Goal: Task Accomplishment & Management: Use online tool/utility

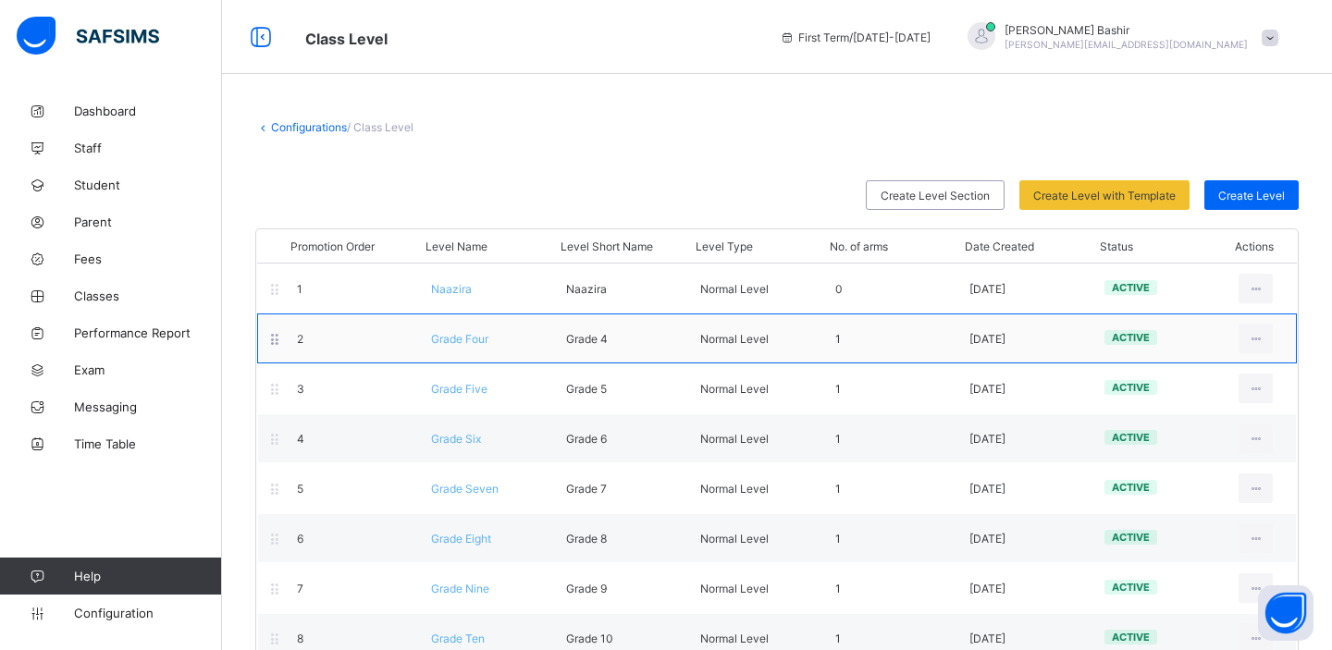
click at [476, 339] on span "Grade Four" at bounding box center [459, 339] width 57 height 14
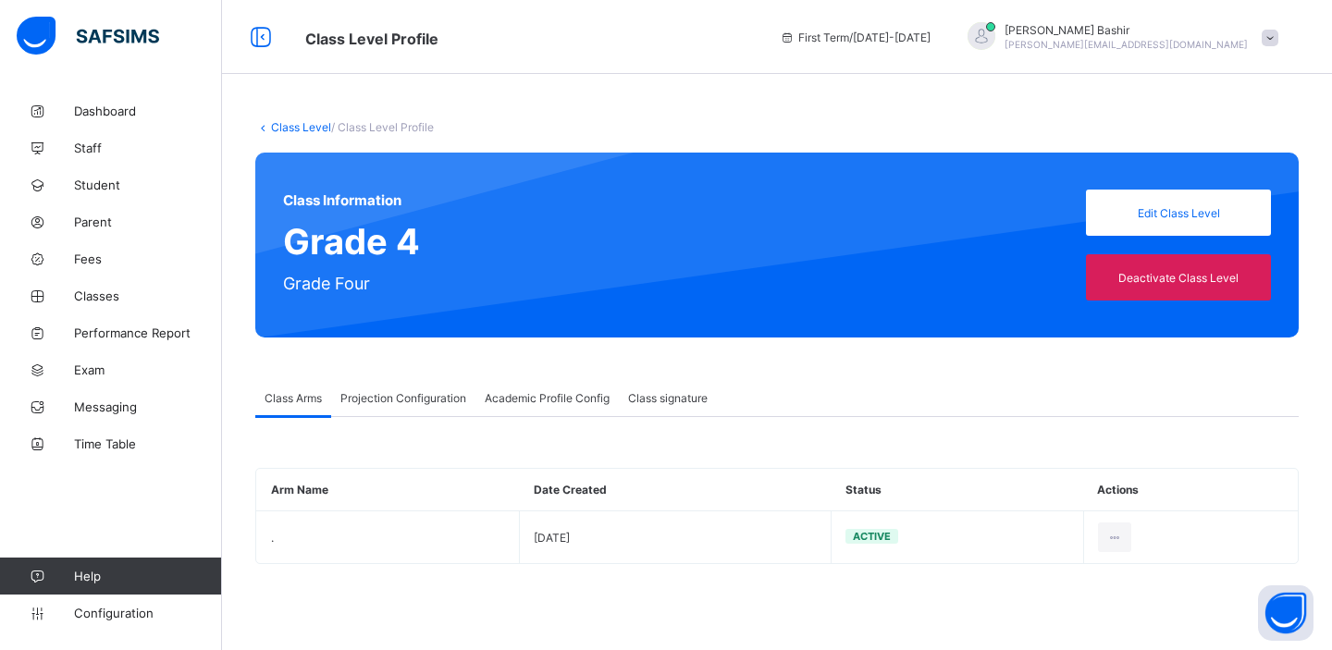
click at [404, 400] on span "Projection Configuration" at bounding box center [403, 398] width 126 height 14
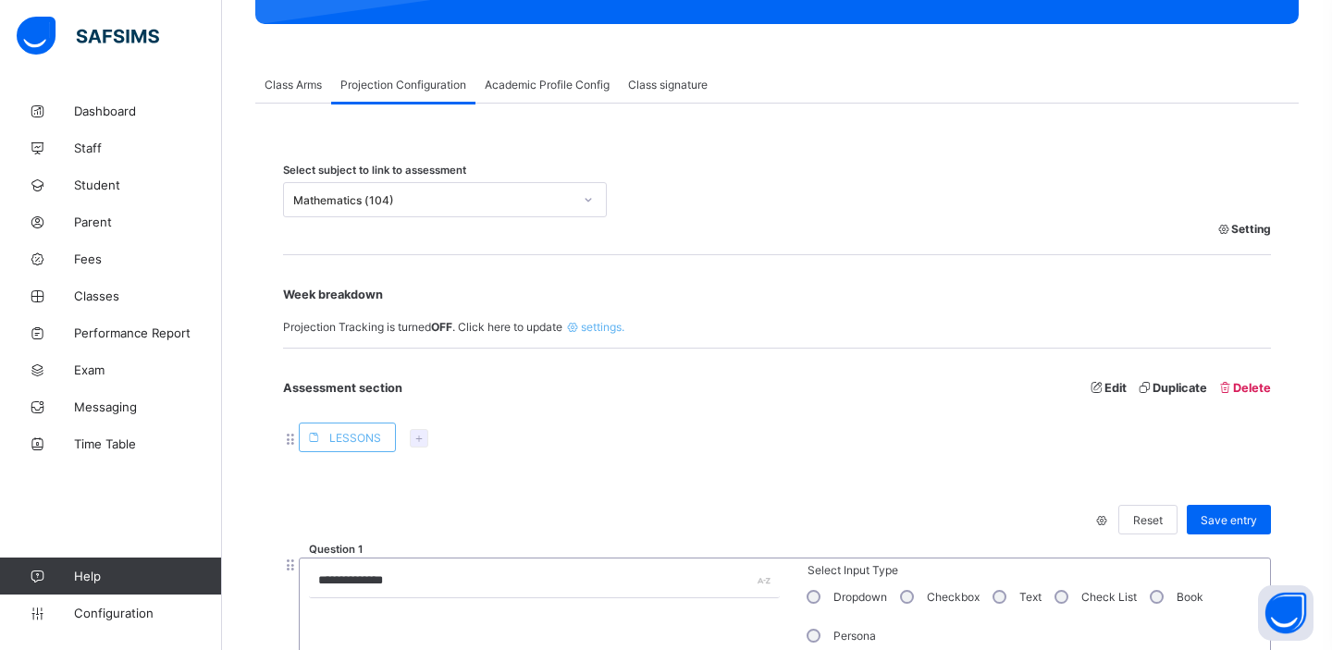
scroll to position [311, 0]
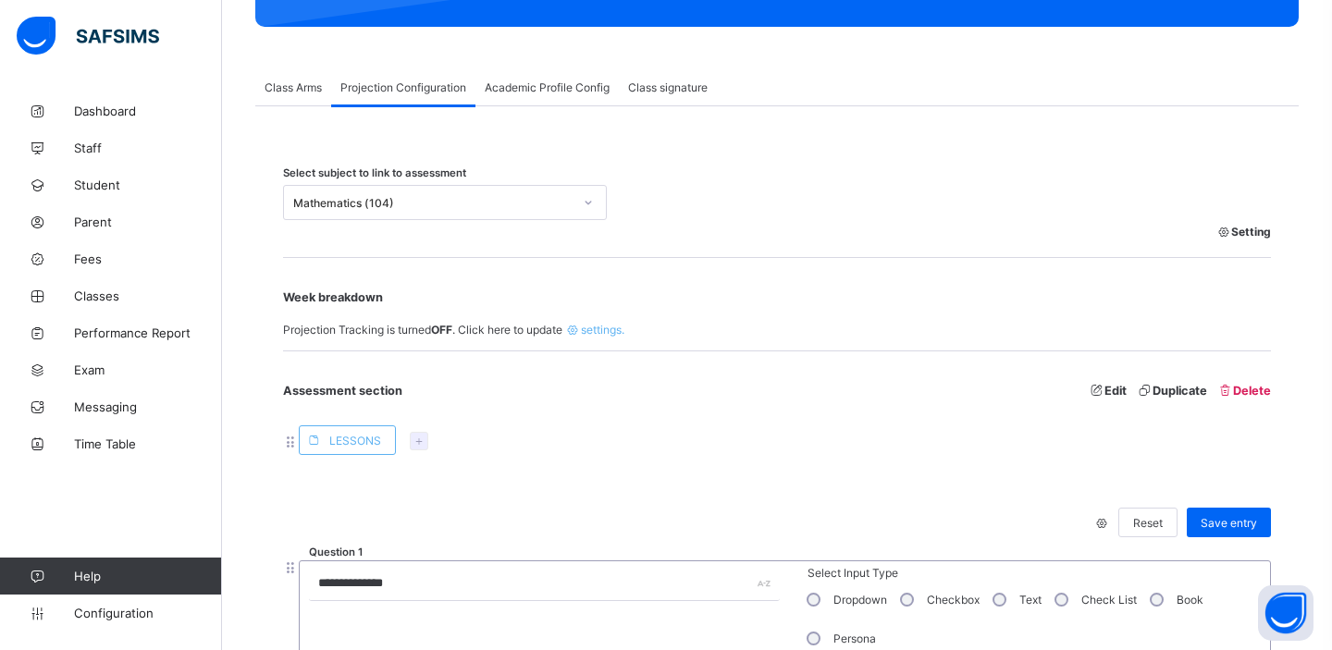
click at [417, 200] on div "Mathematics (104)" at bounding box center [432, 203] width 279 height 14
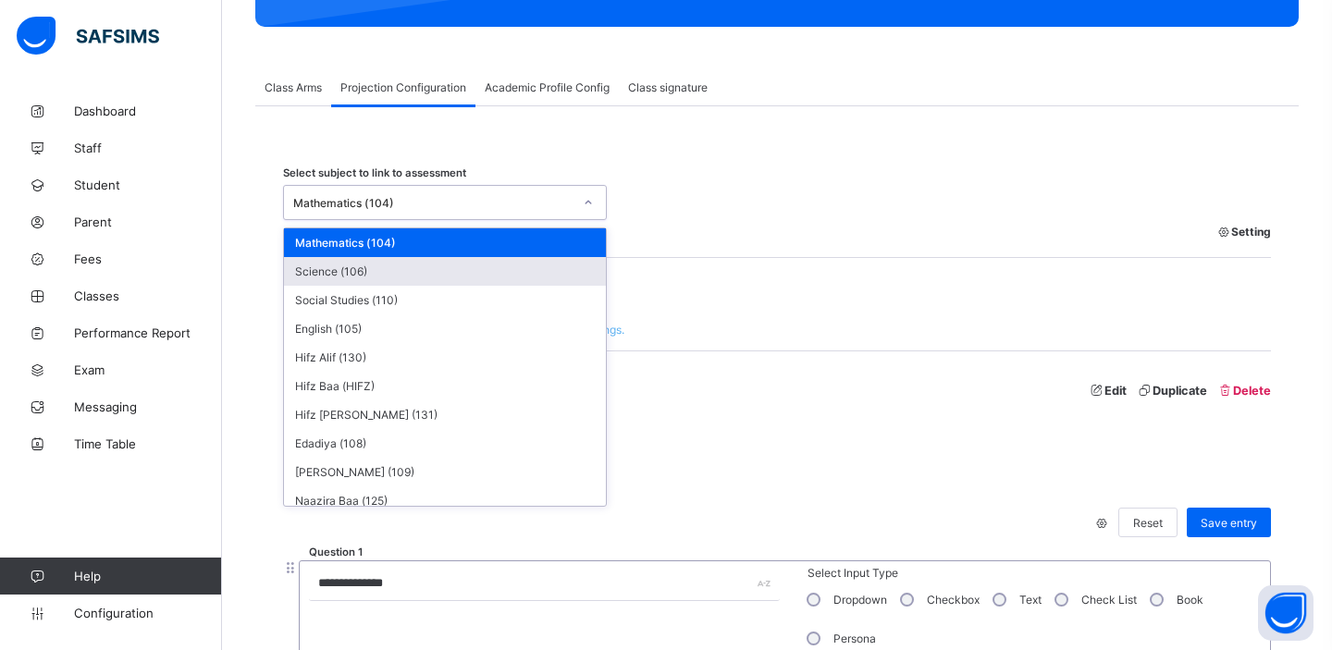
click at [389, 265] on div "Science (106)" at bounding box center [445, 271] width 322 height 29
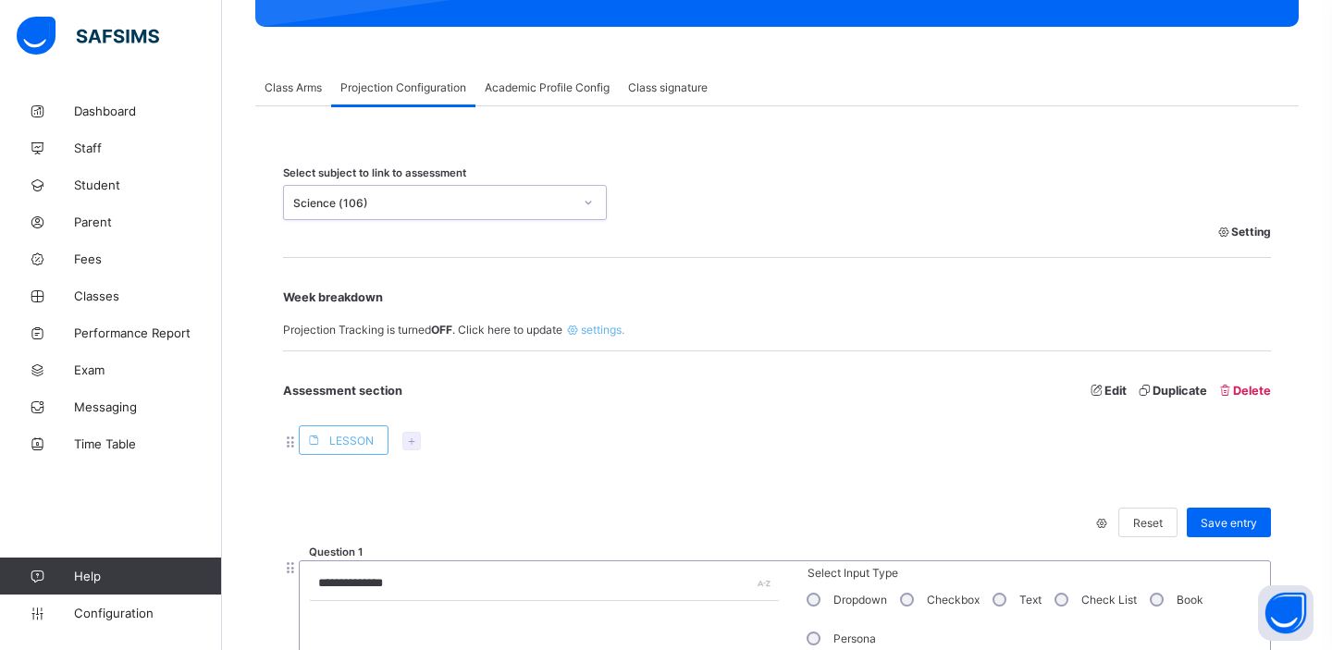
click at [432, 198] on div "Science (106)" at bounding box center [432, 203] width 279 height 14
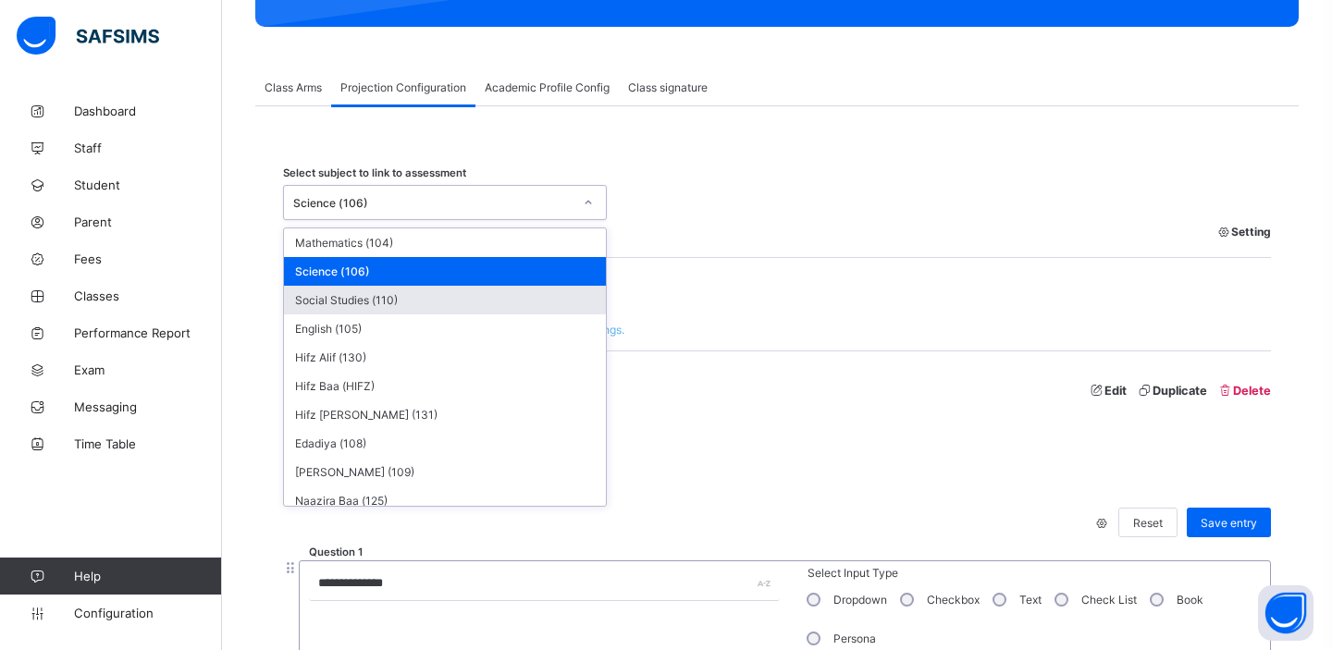
click at [397, 297] on div "Social Studies (110)" at bounding box center [445, 300] width 322 height 29
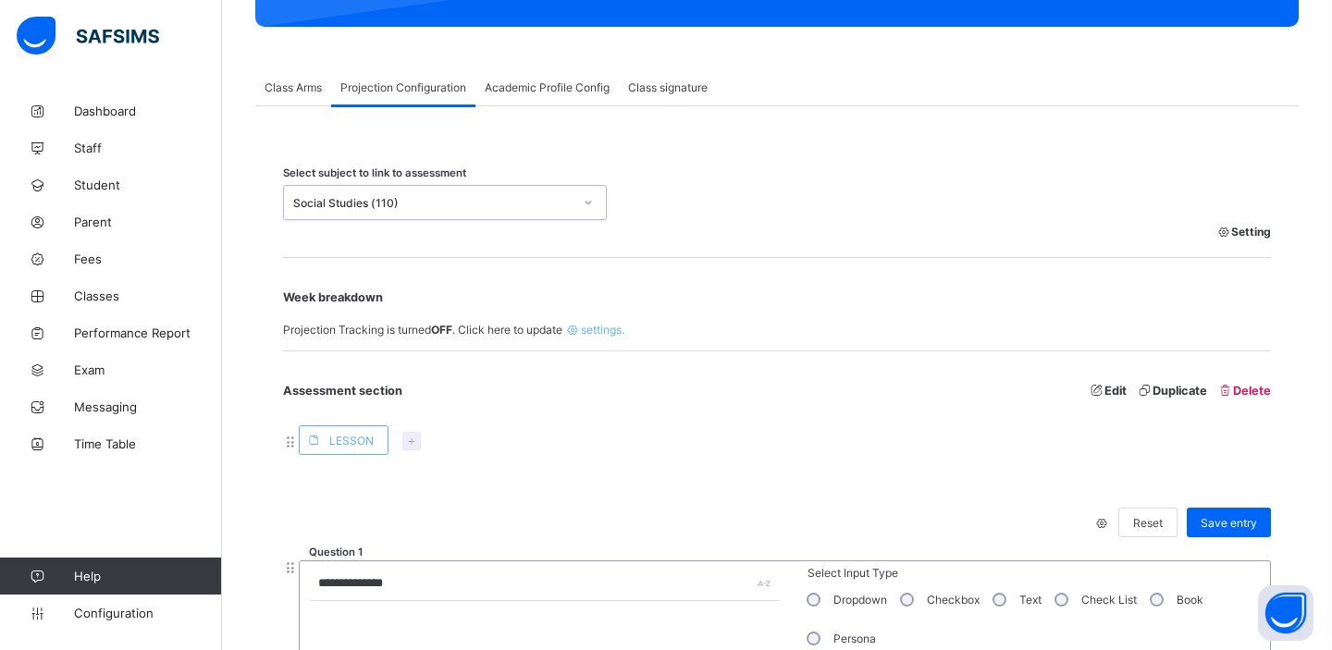
click at [488, 194] on div "Social Studies (110)" at bounding box center [427, 203] width 287 height 26
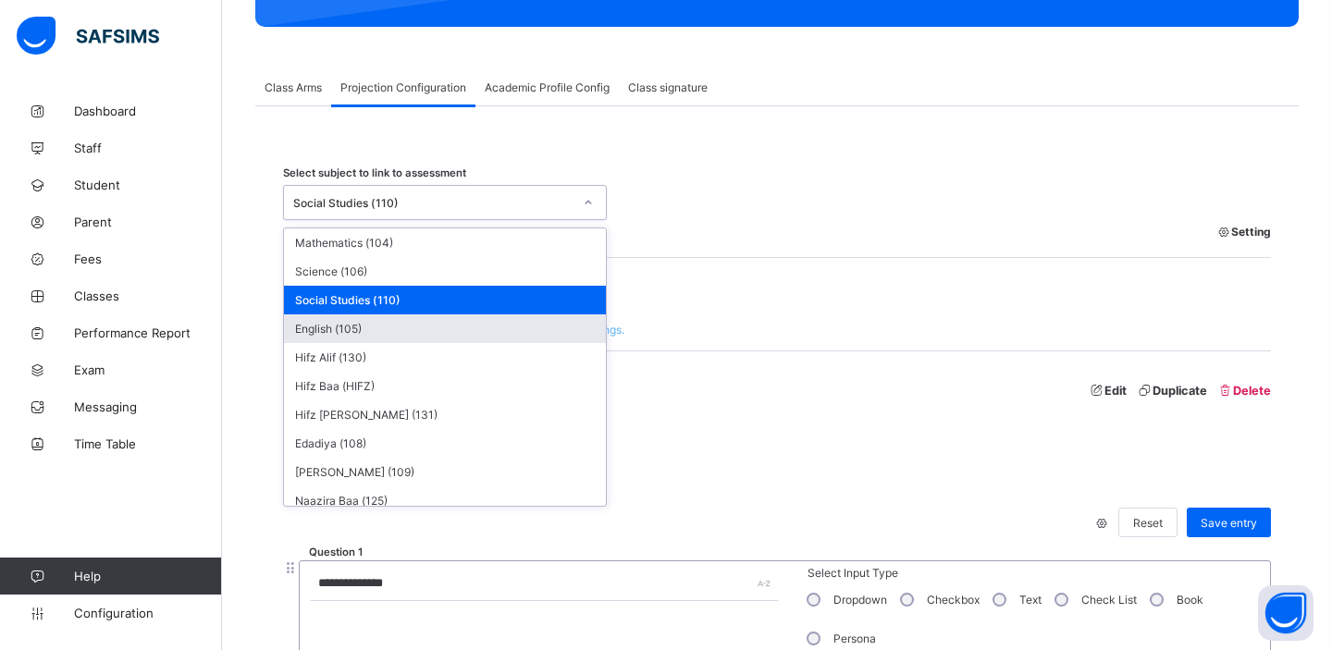
click at [413, 331] on div "English (105)" at bounding box center [445, 329] width 322 height 29
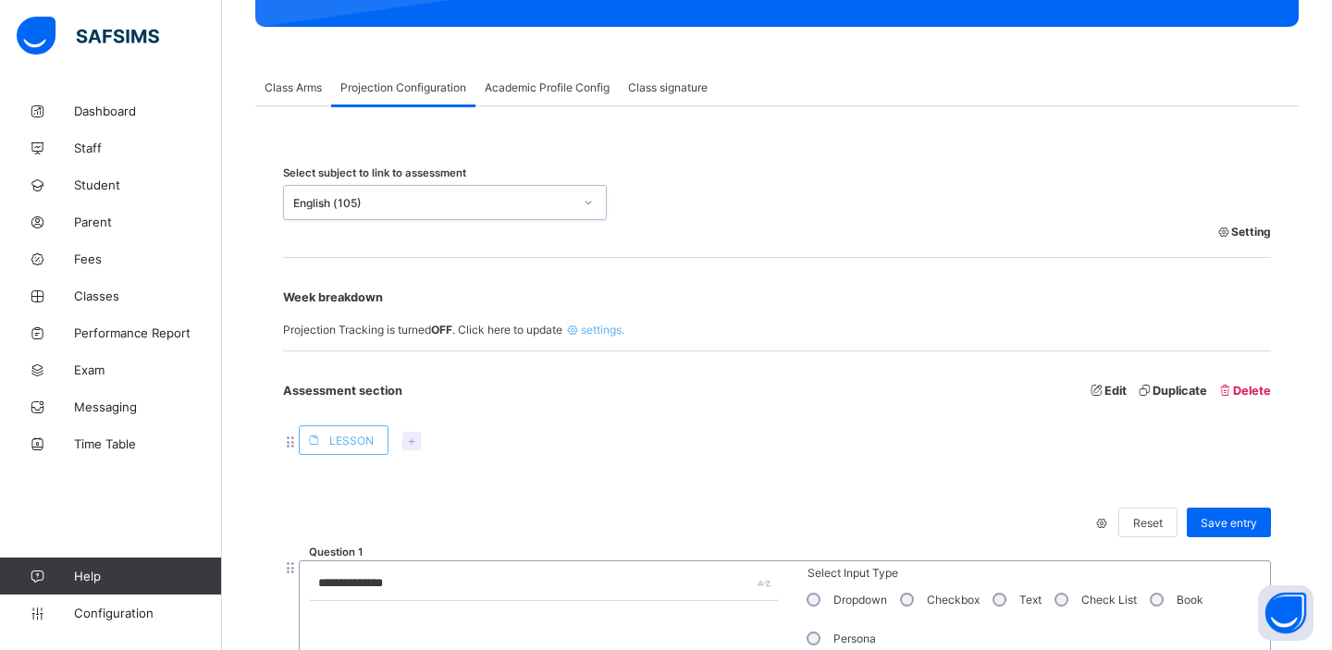
click at [503, 207] on div "English (105)" at bounding box center [432, 203] width 279 height 14
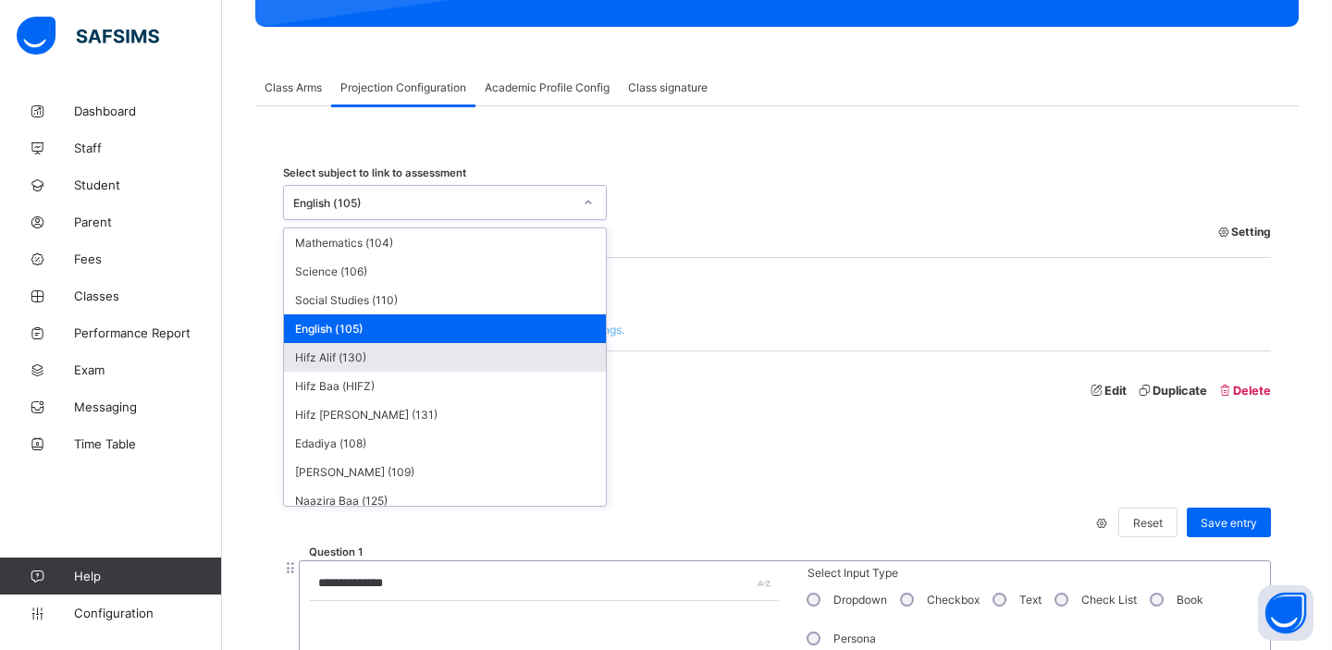
click at [422, 346] on div "Hifz Alif (130)" at bounding box center [445, 357] width 322 height 29
